Goal: Transaction & Acquisition: Book appointment/travel/reservation

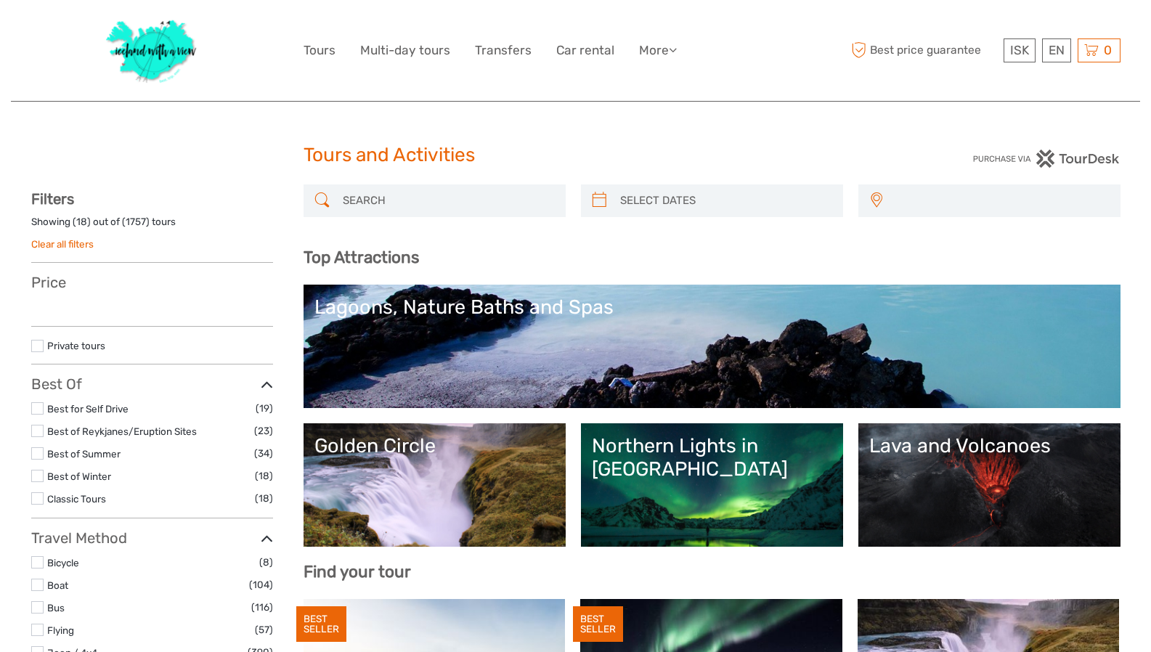
select select
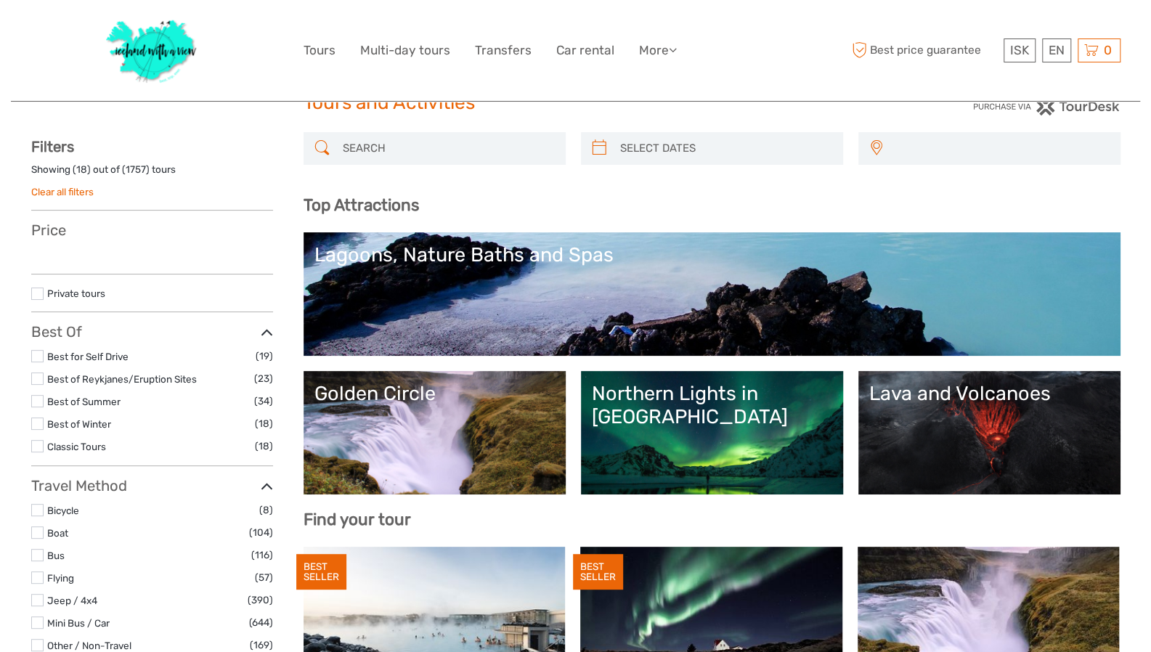
select select
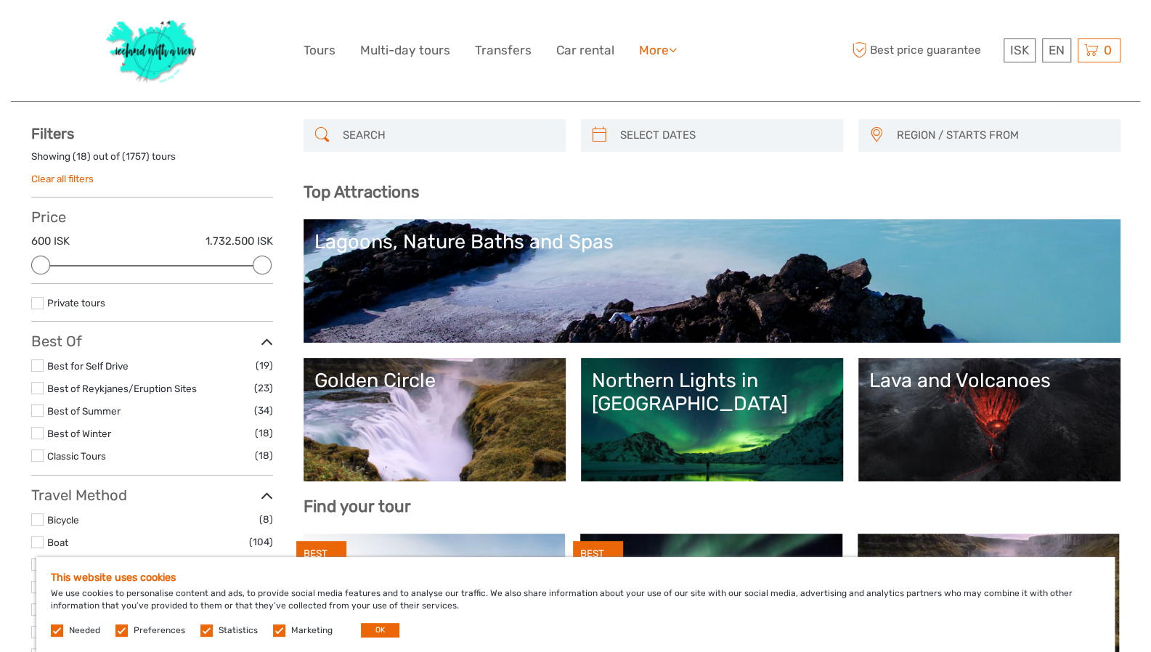
click at [662, 43] on link "More" at bounding box center [658, 50] width 38 height 21
click at [646, 69] on link "Food & drink" at bounding box center [632, 80] width 87 height 28
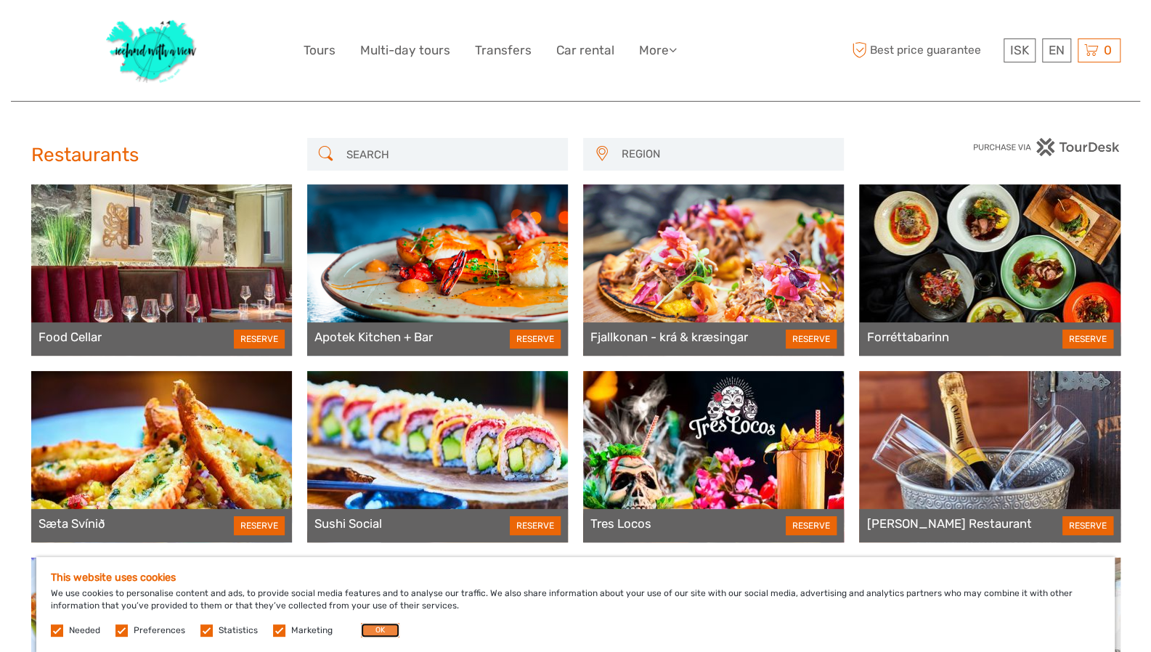
click at [380, 634] on button "OK" at bounding box center [380, 630] width 38 height 15
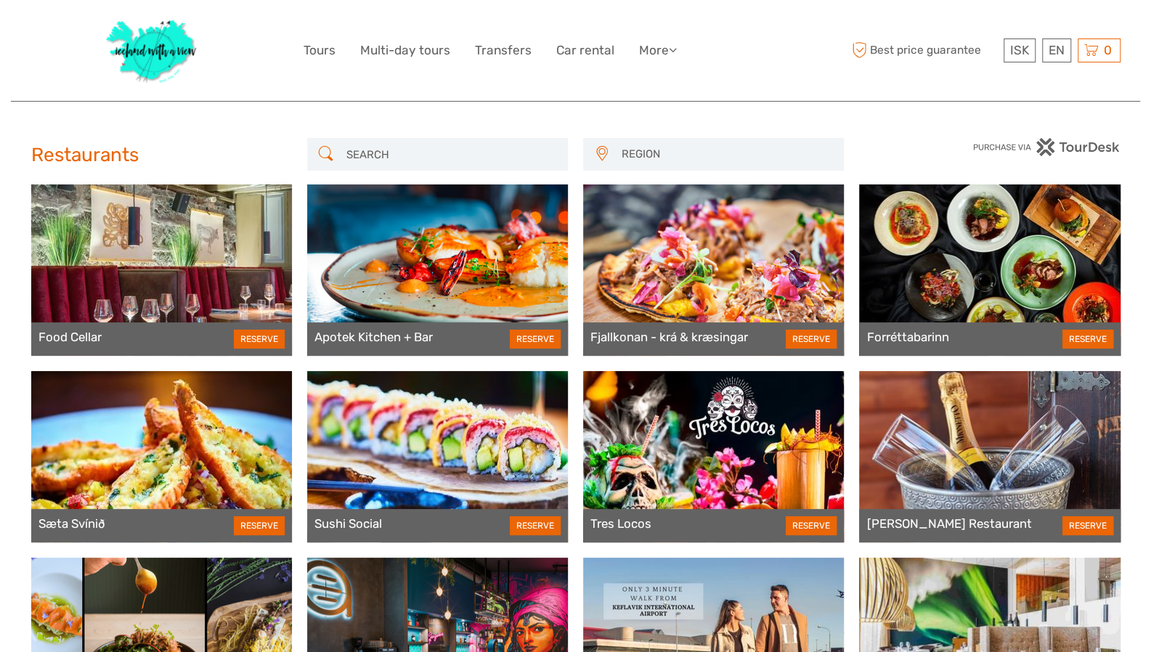
click at [494, 153] on input "search" at bounding box center [451, 154] width 220 height 25
click at [630, 147] on span "REGION" at bounding box center [725, 154] width 221 height 24
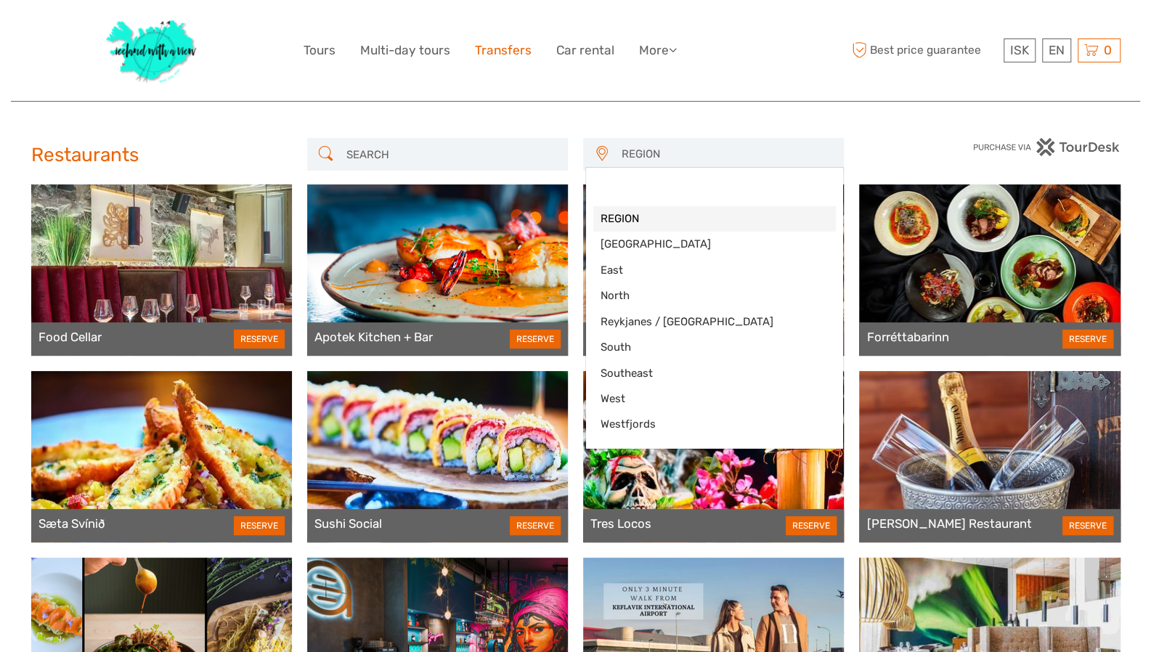
click at [505, 51] on link "Transfers" at bounding box center [503, 50] width 57 height 21
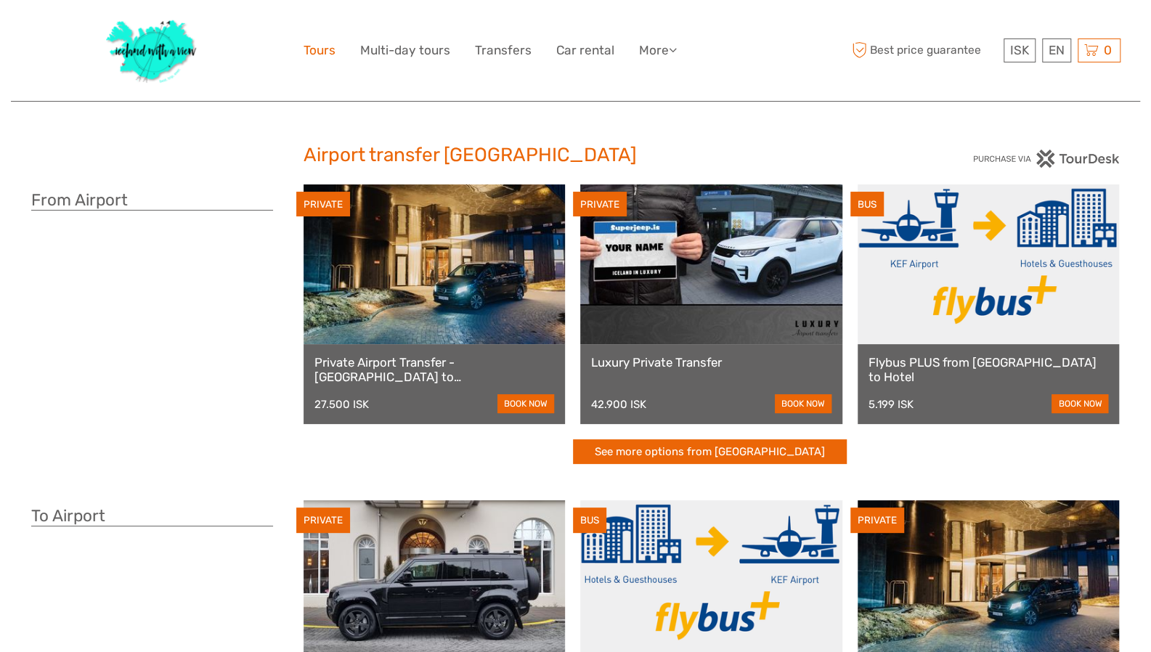
click at [327, 54] on link "Tours" at bounding box center [320, 50] width 32 height 21
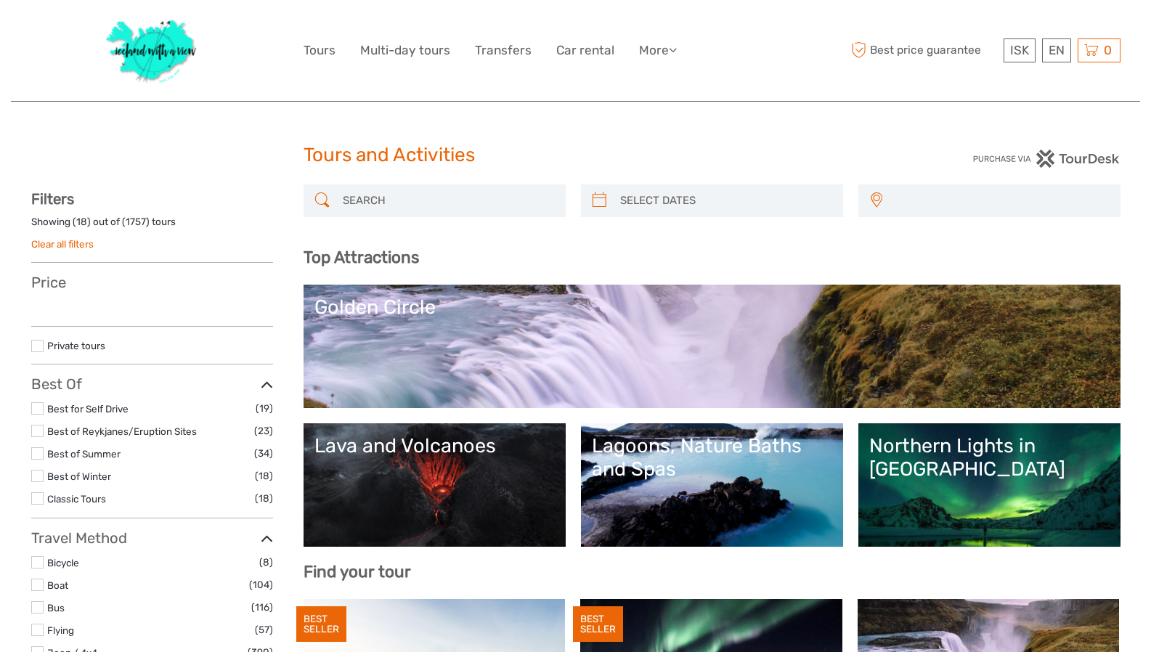
select select
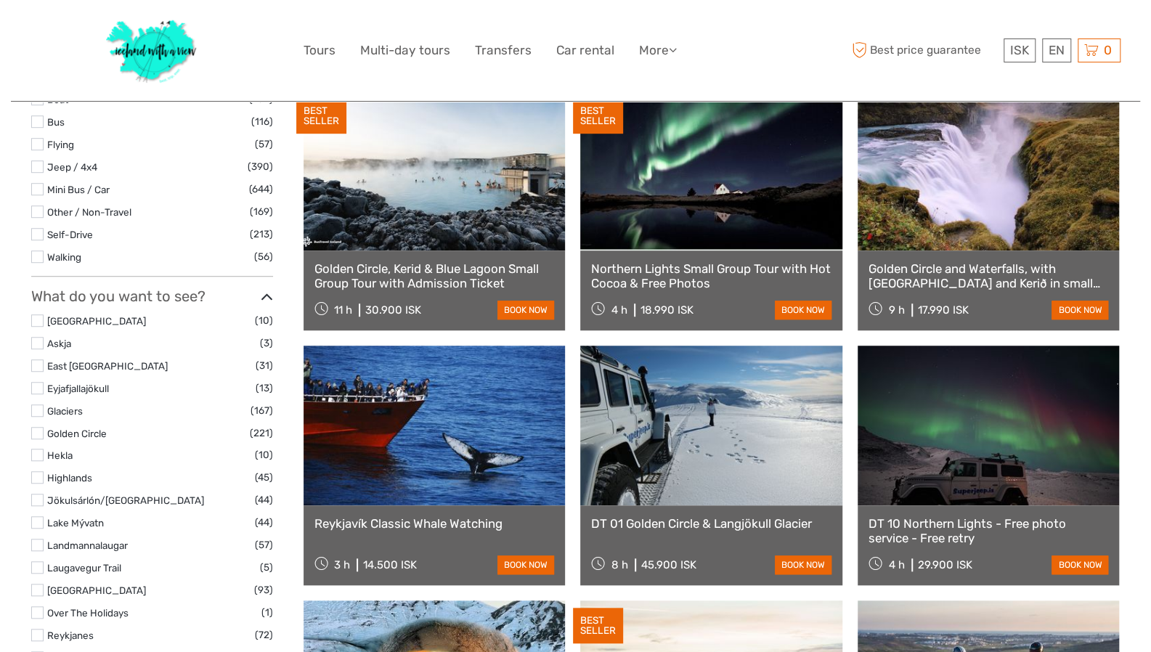
scroll to position [509, 0]
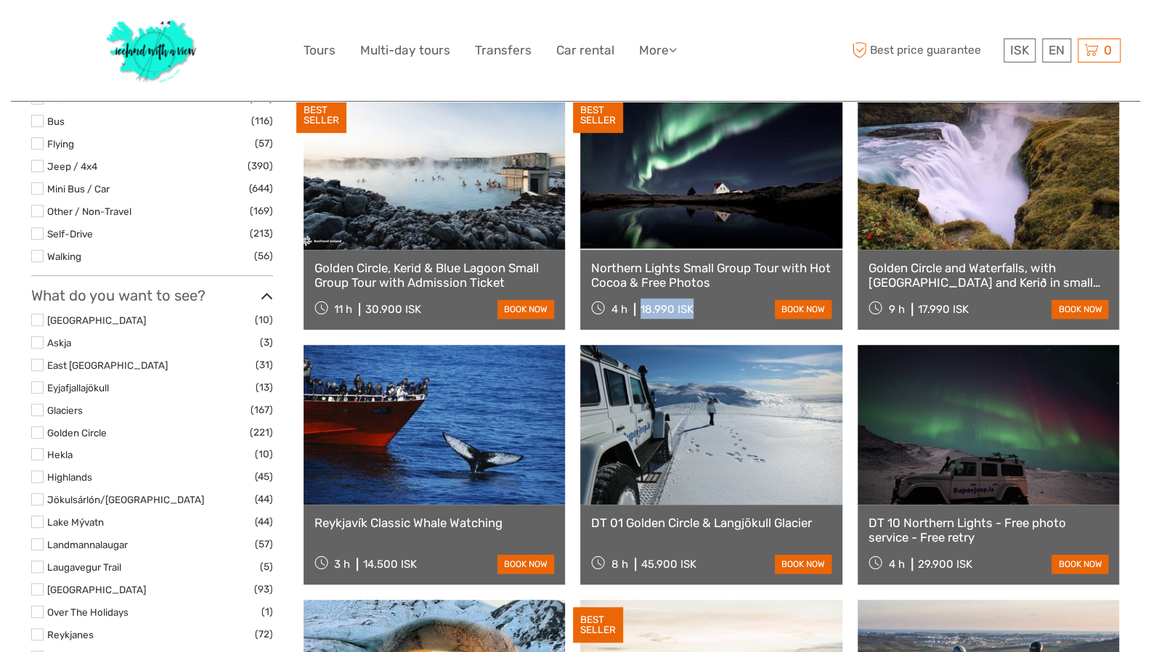
drag, startPoint x: 638, startPoint y: 305, endPoint x: 702, endPoint y: 311, distance: 64.2
click at [702, 311] on div "4 h 18.990 ISK book now" at bounding box center [711, 308] width 240 height 20
copy div "18.990 ISK"
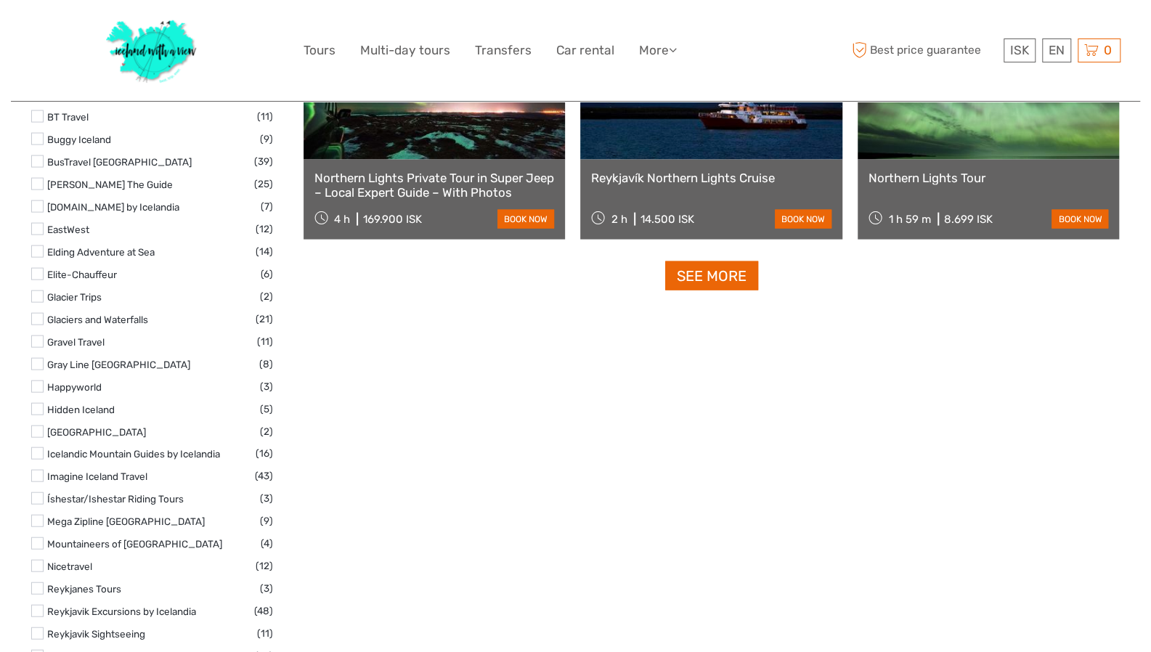
scroll to position [1871, 0]
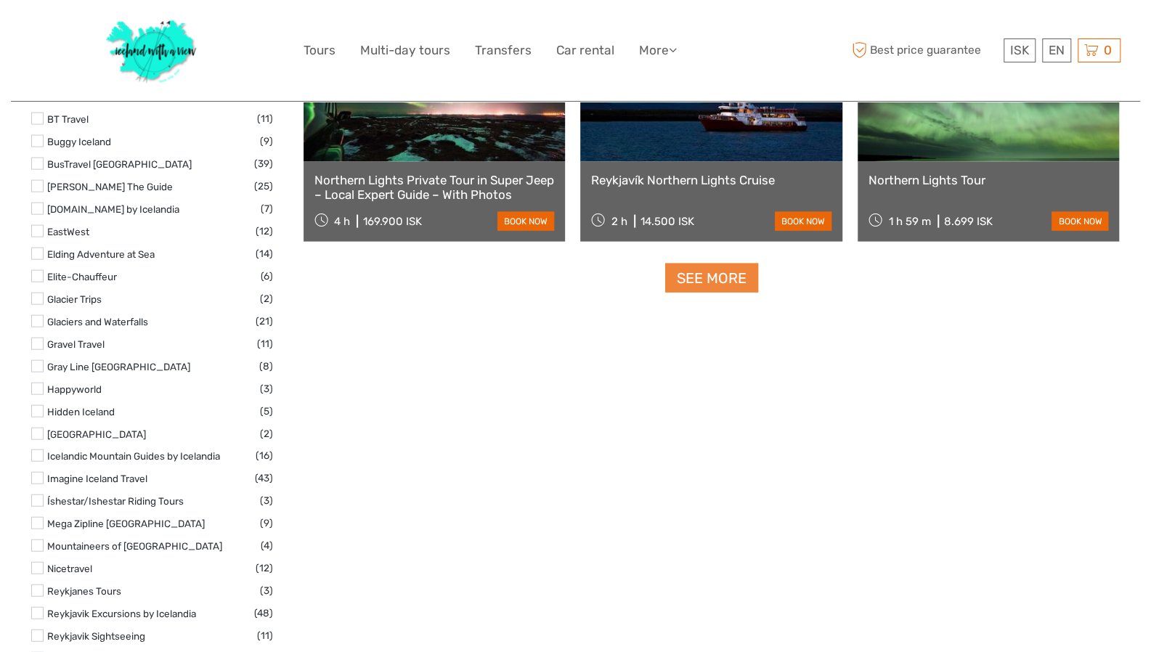
click at [719, 282] on link "See more" at bounding box center [711, 279] width 93 height 30
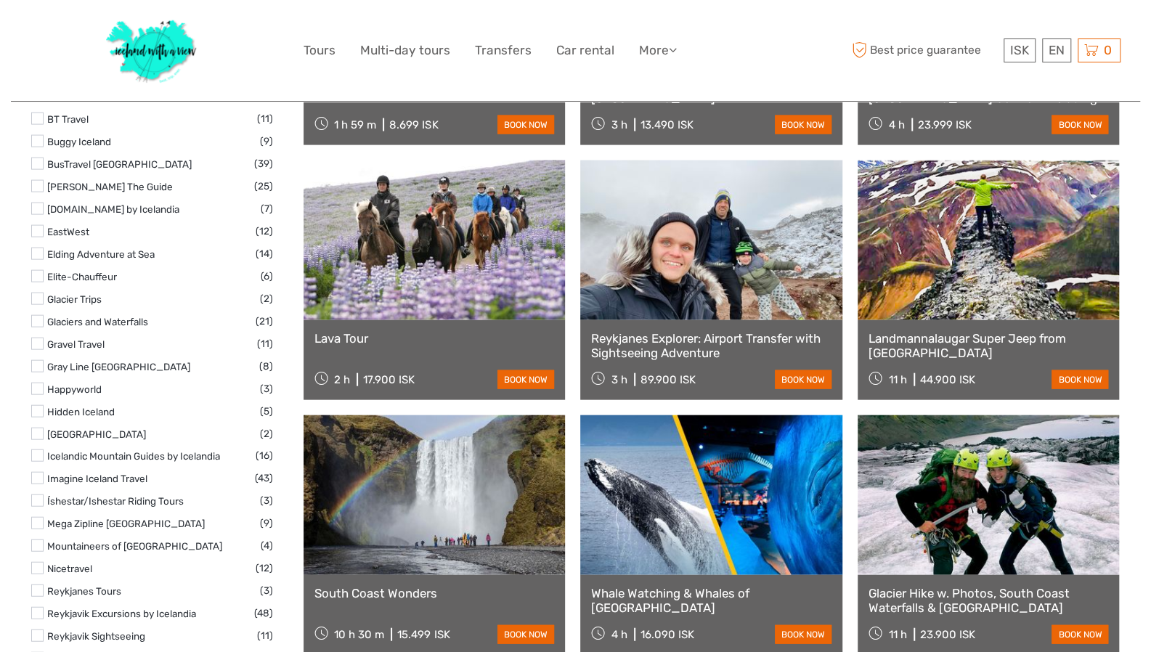
click at [687, 37] on div "ISK ISK € $ £ EN English Español Deutsch Tours Multi-day tours Transfers Car re…" at bounding box center [576, 50] width 545 height 79
click at [668, 49] on link "More" at bounding box center [658, 50] width 38 height 21
click at [639, 107] on link "Travel Articles" at bounding box center [632, 113] width 87 height 28
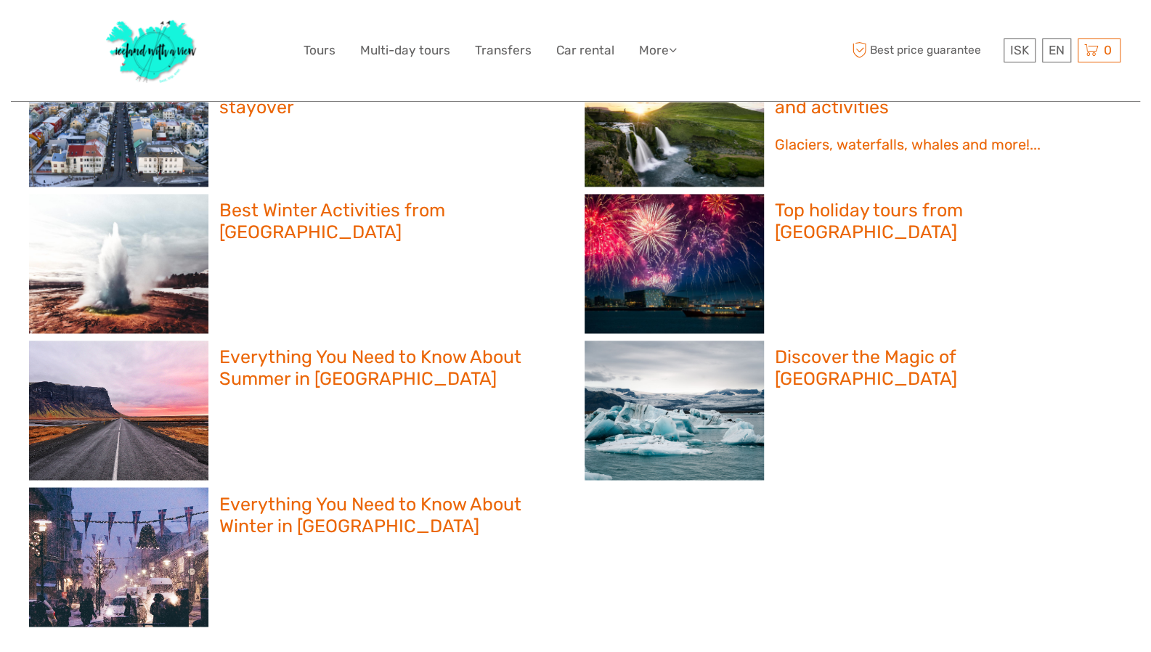
scroll to position [1328, 0]
